Goal: Entertainment & Leisure: Consume media (video, audio)

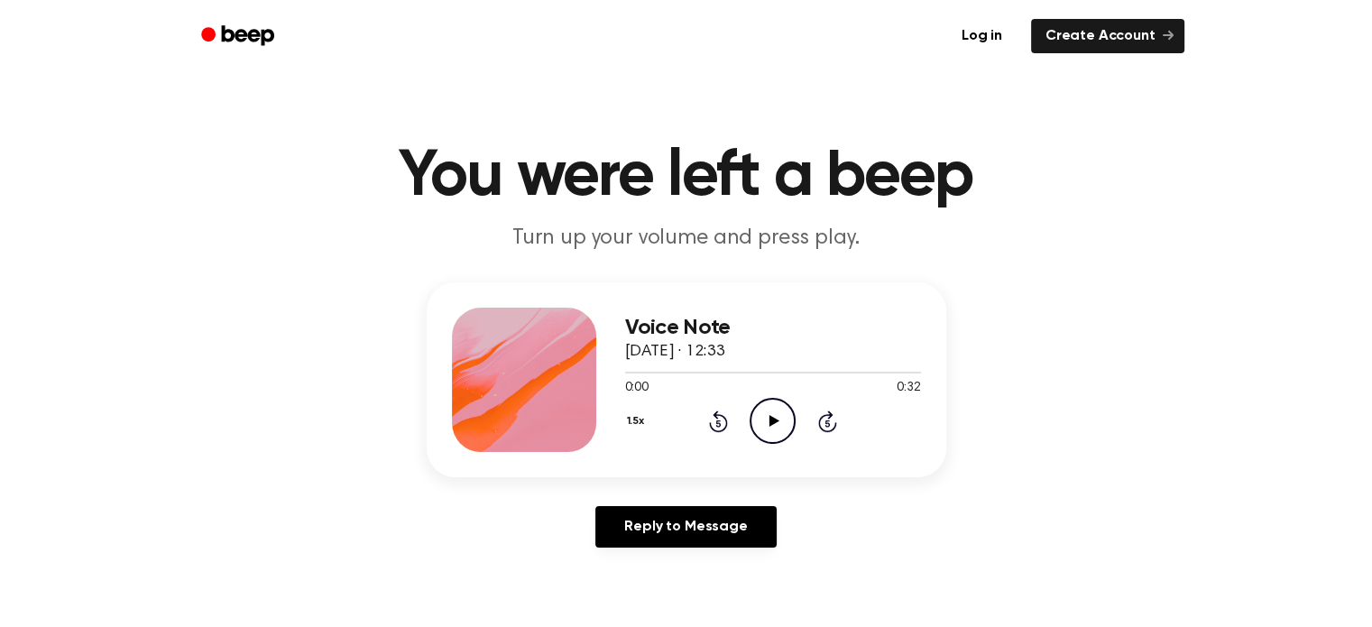
click at [765, 428] on icon "Play Audio" at bounding box center [773, 421] width 46 height 46
click at [774, 419] on icon at bounding box center [775, 421] width 10 height 12
click at [776, 411] on icon "Play Audio" at bounding box center [773, 421] width 46 height 46
click at [776, 415] on icon "Play Audio" at bounding box center [773, 421] width 46 height 46
